Goal: Communication & Community: Answer question/provide support

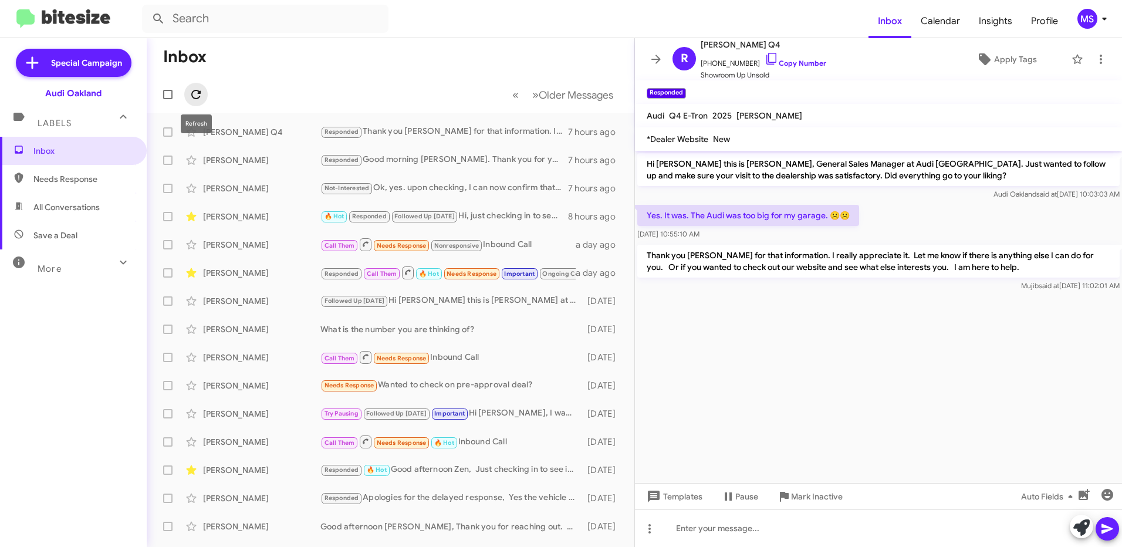
click at [194, 93] on icon at bounding box center [196, 94] width 14 height 14
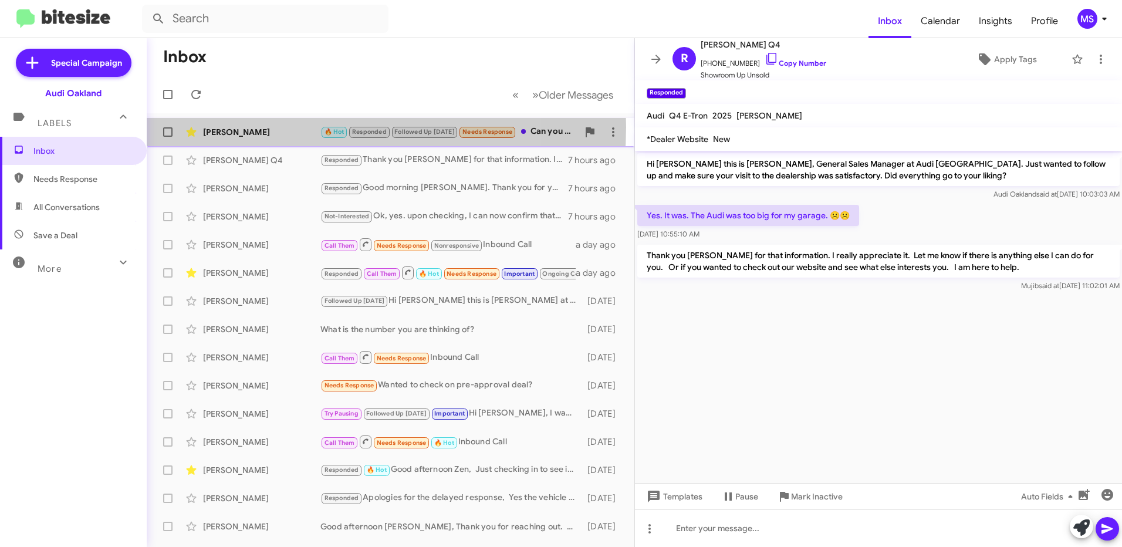
click at [285, 127] on div "[PERSON_NAME]" at bounding box center [261, 132] width 117 height 12
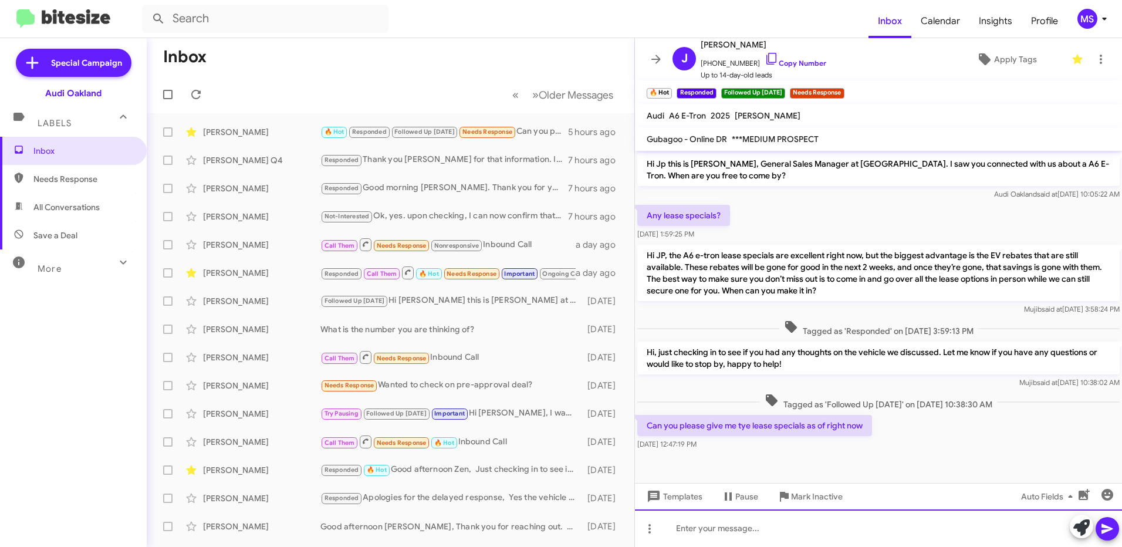
click at [735, 532] on div at bounding box center [878, 528] width 487 height 38
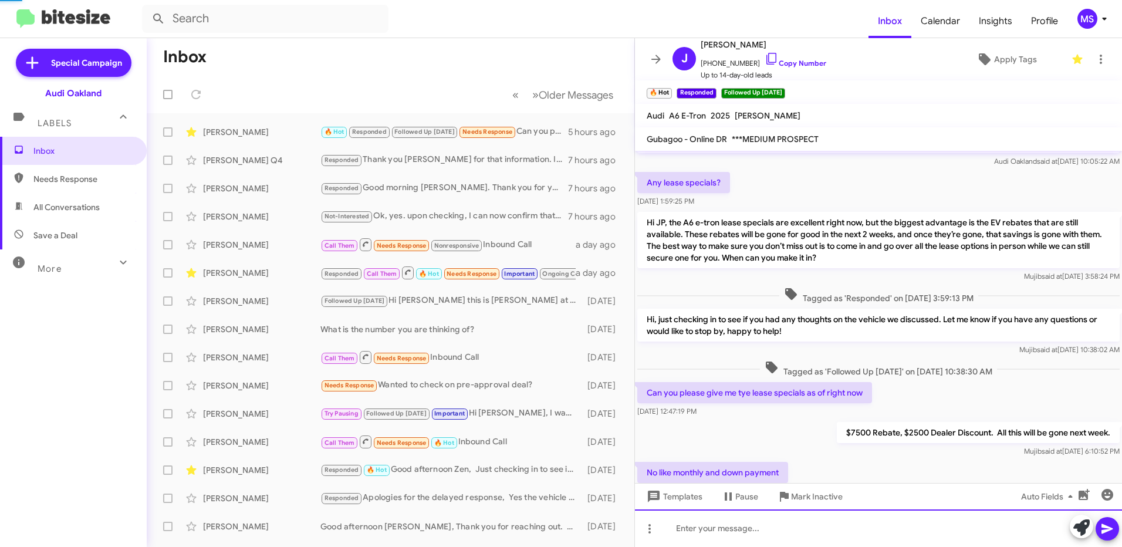
scroll to position [76, 0]
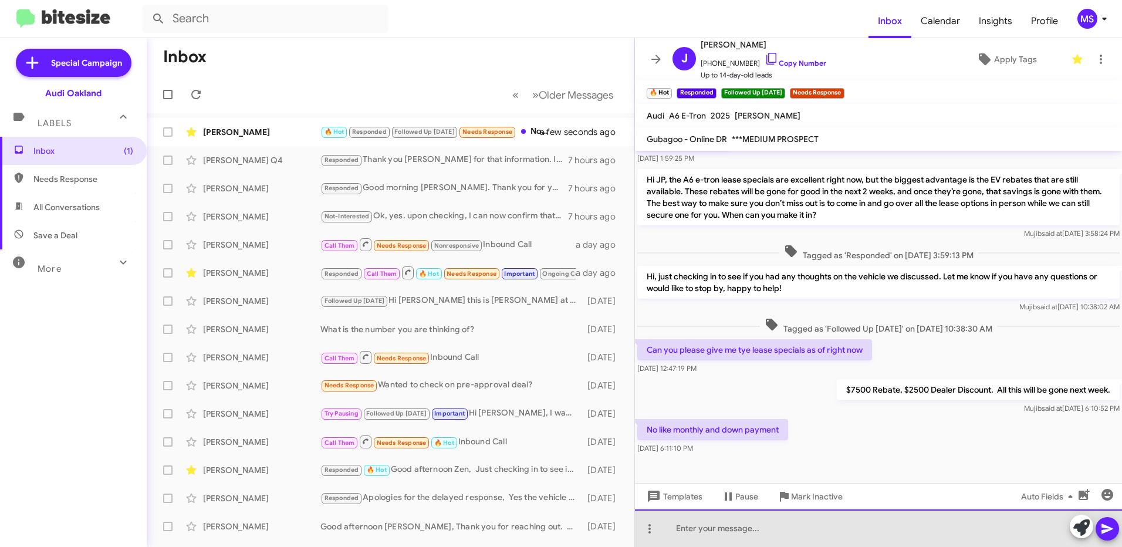
click at [740, 526] on div at bounding box center [878, 528] width 487 height 38
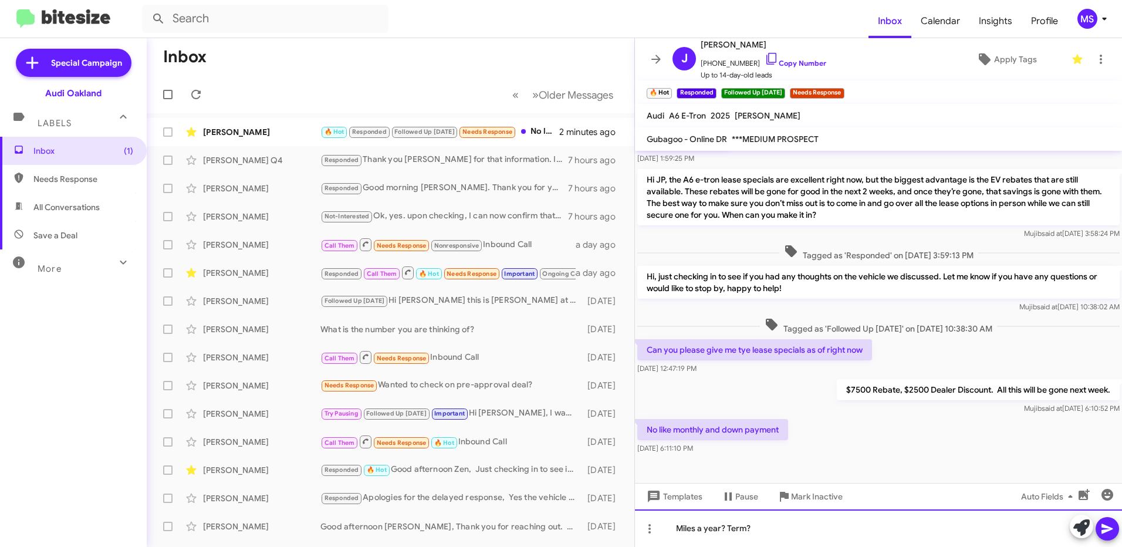
click at [777, 527] on div "Miles a year? Term?" at bounding box center [878, 528] width 487 height 38
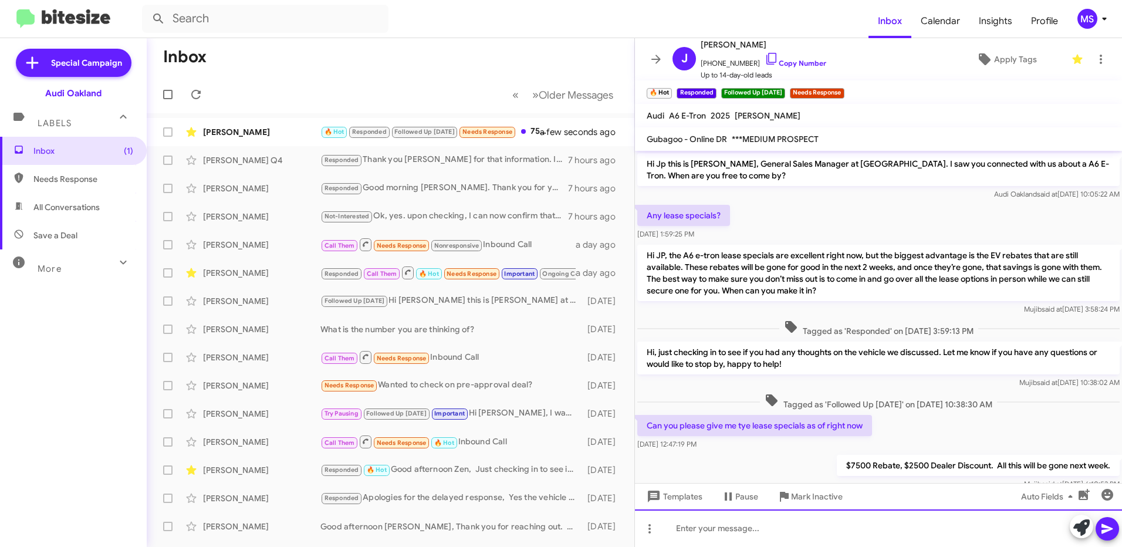
scroll to position [247, 0]
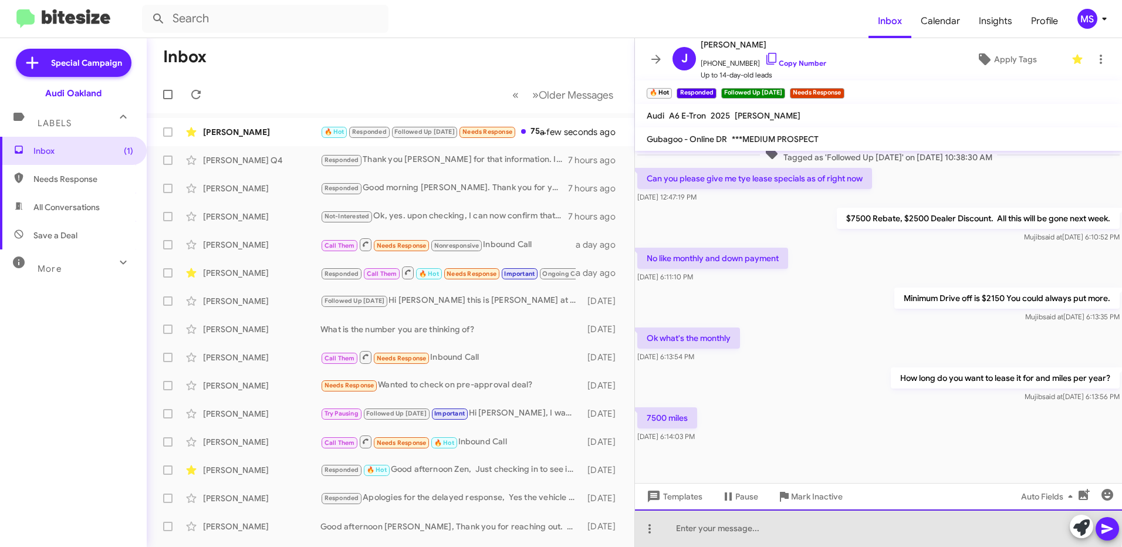
click at [803, 523] on div at bounding box center [878, 528] width 487 height 38
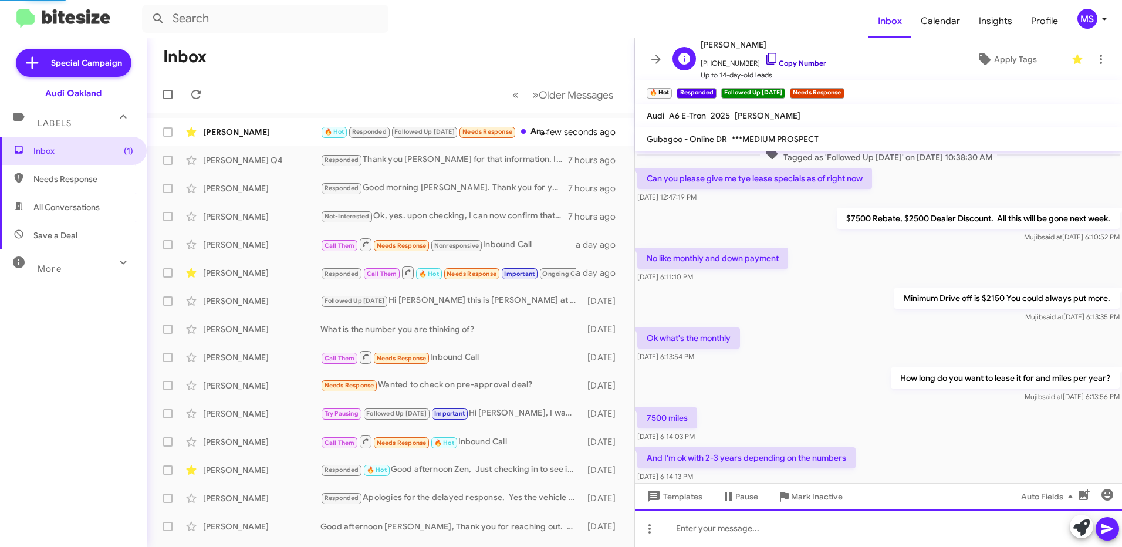
scroll to position [290, 0]
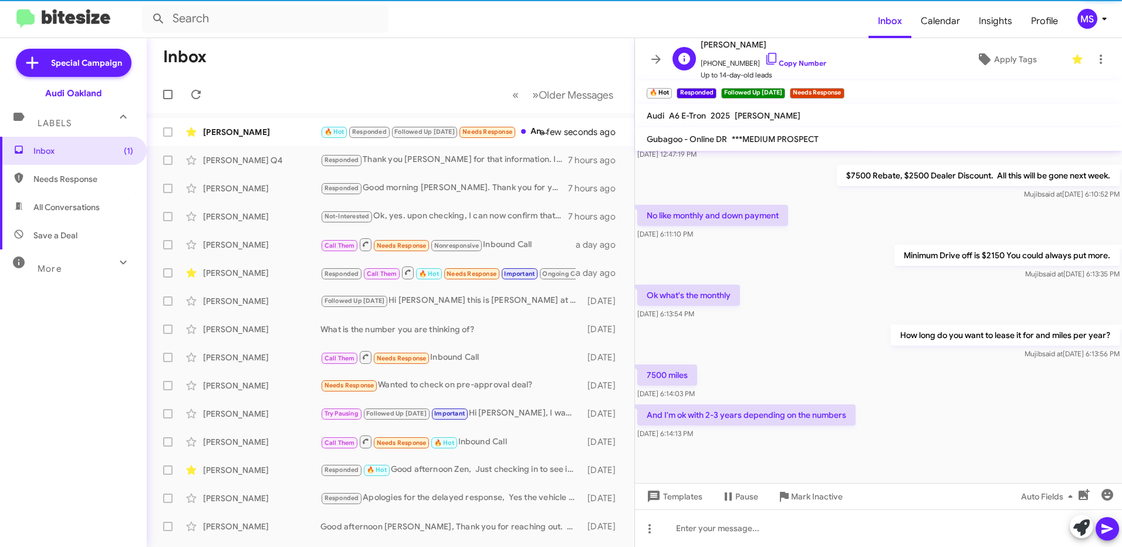
click at [800, 58] on span "[PHONE_NUMBER] Copy Number" at bounding box center [764, 61] width 126 height 18
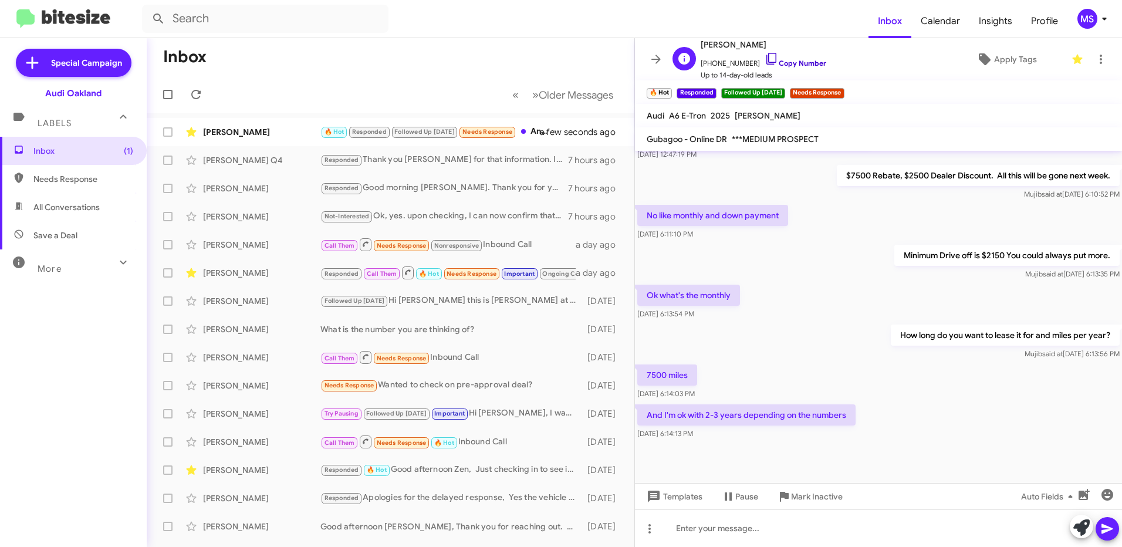
click at [801, 60] on link "Copy Number" at bounding box center [796, 63] width 62 height 9
click at [783, 529] on div at bounding box center [878, 528] width 487 height 38
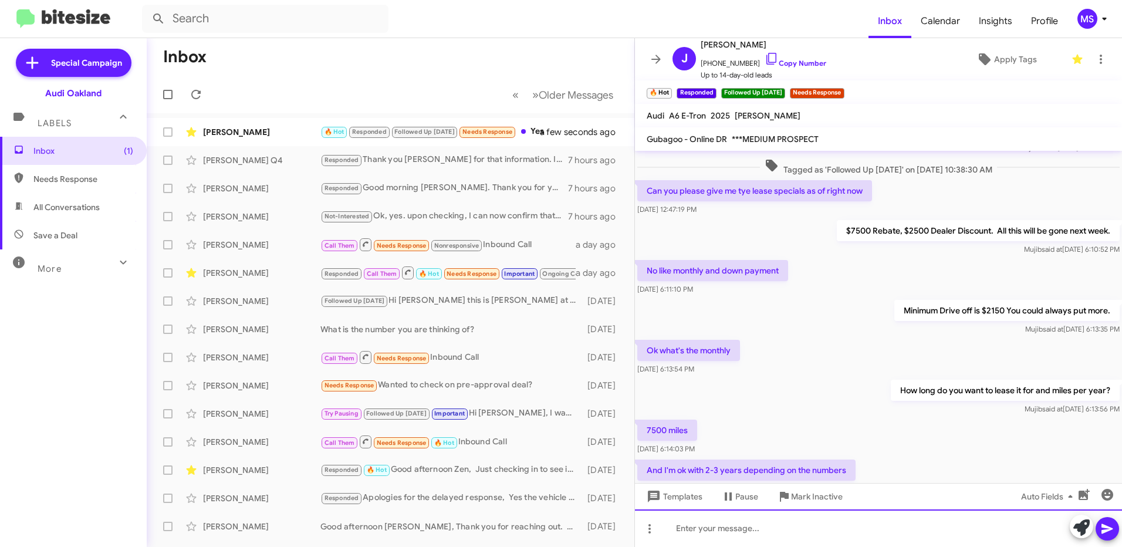
scroll to position [418, 0]
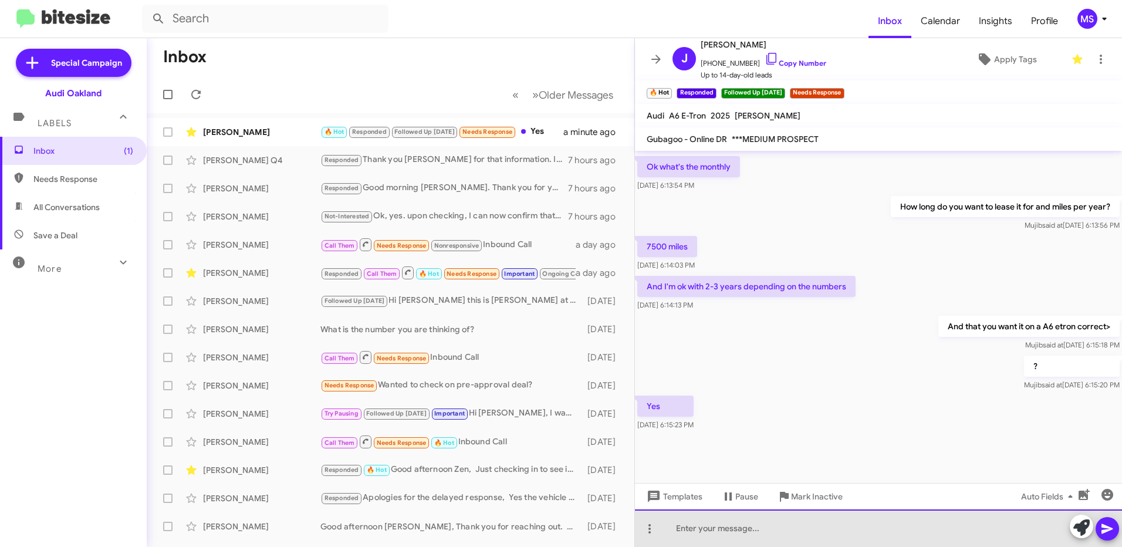
click at [776, 526] on div at bounding box center [878, 528] width 487 height 38
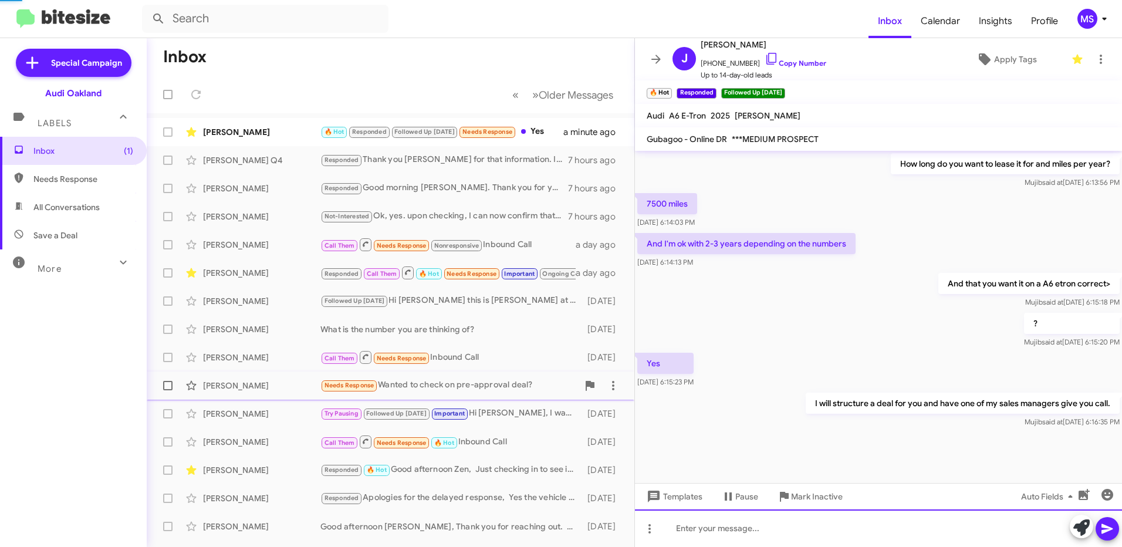
scroll to position [0, 0]
